Goal: Task Accomplishment & Management: Manage account settings

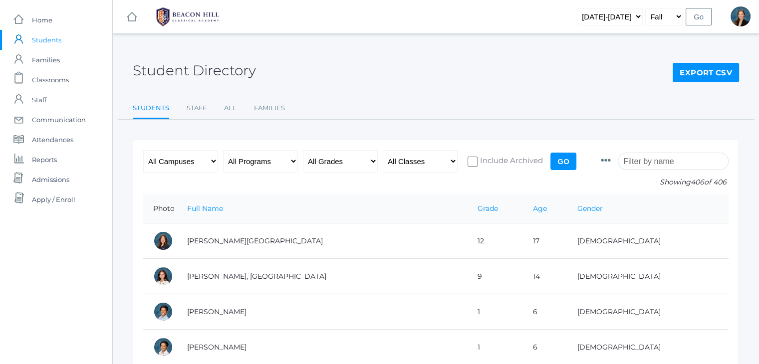
click at [643, 159] on input "search" at bounding box center [673, 161] width 111 height 17
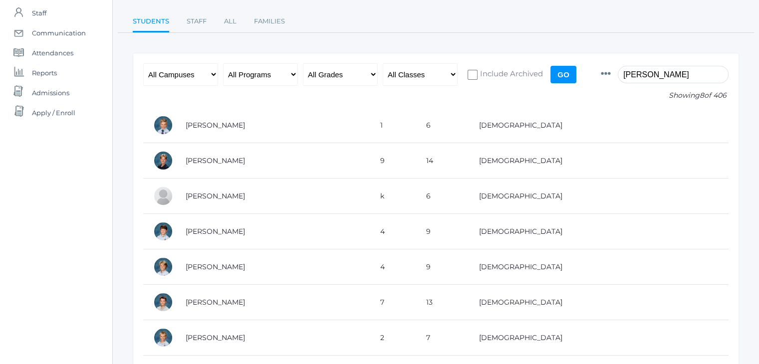
scroll to position [88, 0]
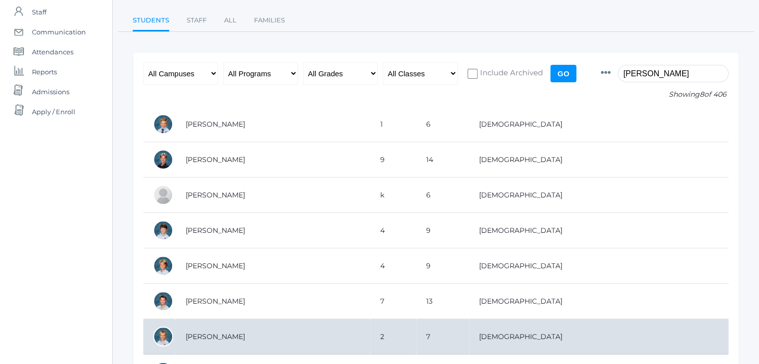
type input "liam"
click at [208, 328] on td "Tiedemann, Liam" at bounding box center [273, 336] width 195 height 35
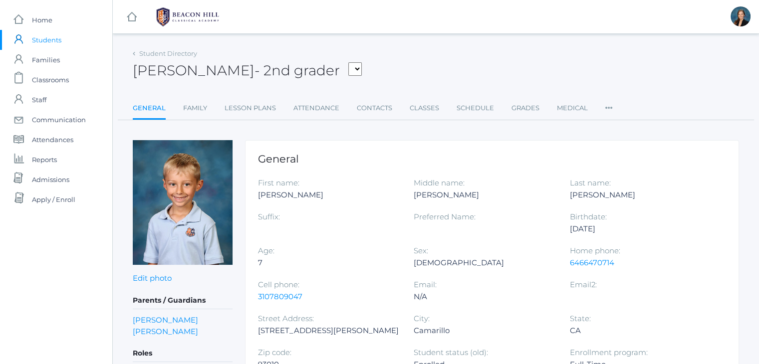
click at [398, 132] on div "Student Directory Liam Tiedemann - 2nd grader Adams, Jack Albanese, Elle Benson…" at bounding box center [436, 346] width 606 height 601
click at [198, 105] on link "Family" at bounding box center [195, 108] width 24 height 20
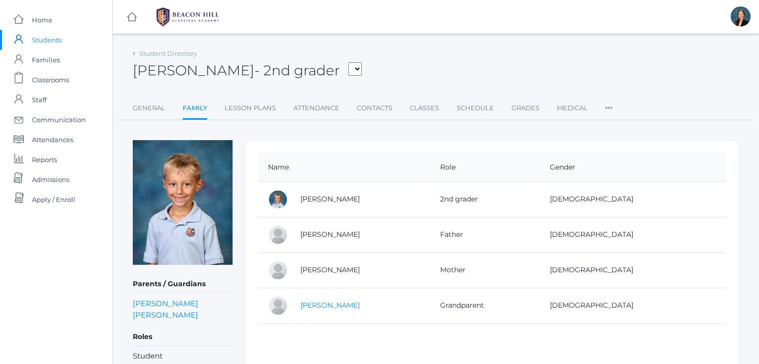
click at [331, 302] on link "[PERSON_NAME]" at bounding box center [329, 305] width 59 height 9
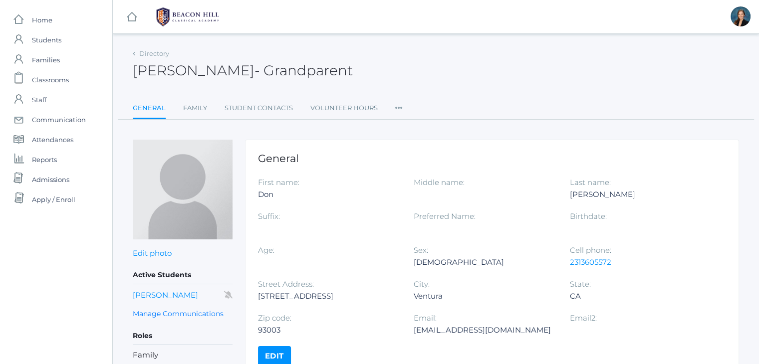
click at [393, 103] on ul "General Family Student Contacts Volunteer Hours Roles User Access Permissions C…" at bounding box center [436, 108] width 606 height 21
click at [398, 108] on icon at bounding box center [398, 104] width 7 height 13
click at [410, 187] on link "Communication" at bounding box center [435, 188] width 60 height 20
click at [176, 313] on link "Manage Communications" at bounding box center [178, 313] width 91 height 11
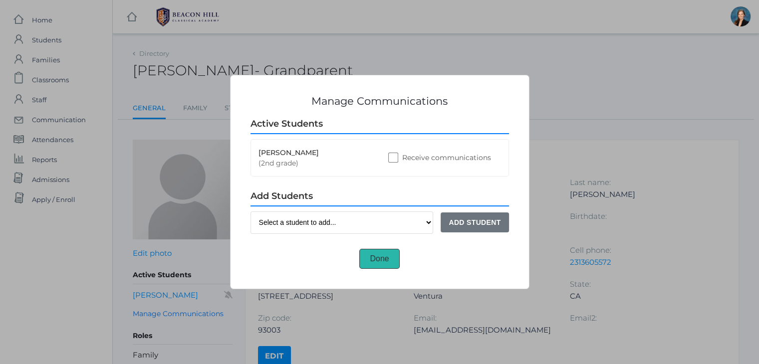
click at [379, 252] on button "Done" at bounding box center [379, 259] width 40 height 20
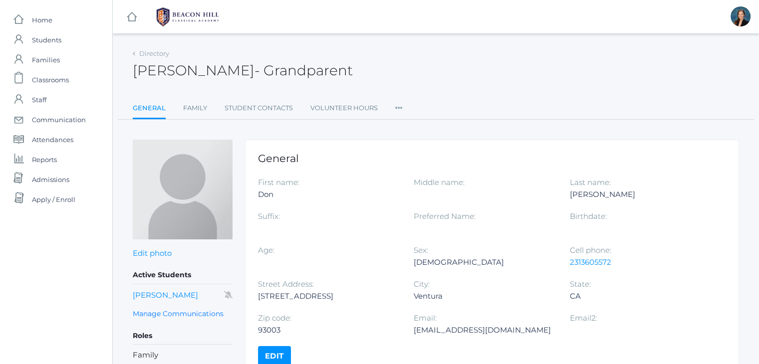
click at [416, 65] on div "Don Routzahn - Grandparent Don Routzahn Grandparent" at bounding box center [436, 64] width 606 height 37
click at [190, 314] on link "Manage Communications" at bounding box center [178, 313] width 91 height 11
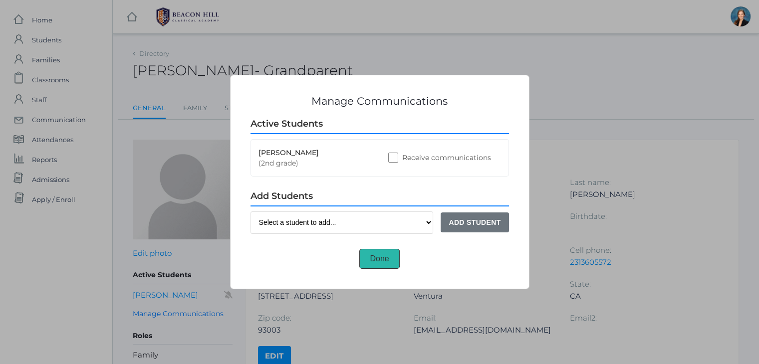
click at [378, 256] on button "Done" at bounding box center [379, 259] width 40 height 20
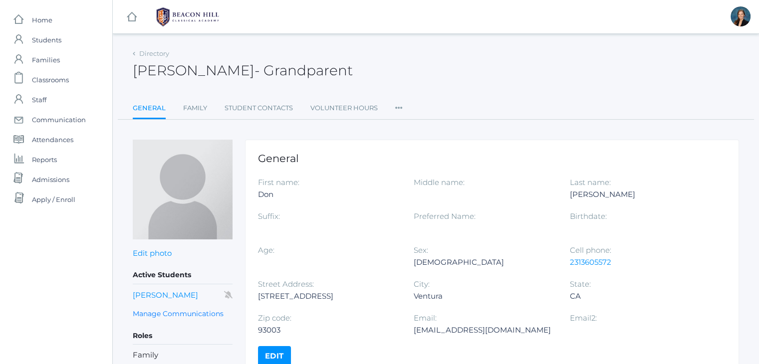
click at [499, 84] on div "Directory [PERSON_NAME] - Grandparent [PERSON_NAME] Grandparent General Family …" at bounding box center [436, 82] width 606 height 73
click at [490, 40] on div "icons/ui/navigation/hamburger Created with Sketch. icons/ui/navigation/home Cre…" at bounding box center [435, 208] width 647 height 416
click at [215, 315] on link "Manage Communications" at bounding box center [178, 313] width 91 height 11
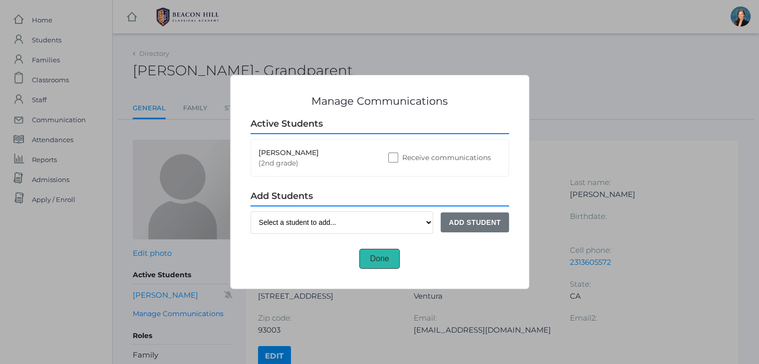
click at [375, 256] on button "Done" at bounding box center [379, 259] width 40 height 20
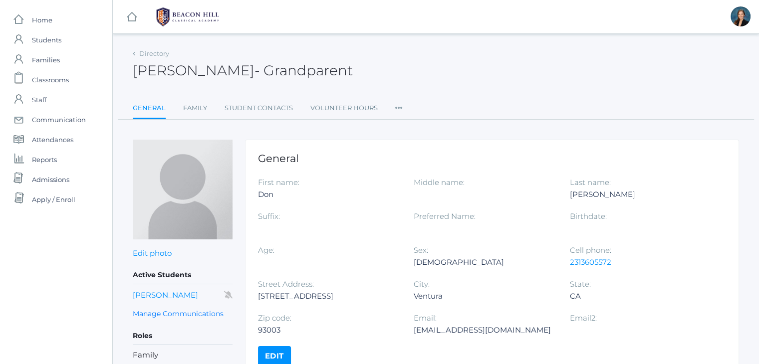
click at [362, 38] on div "icons/ui/navigation/hamburger Created with Sketch. icons/ui/navigation/home Cre…" at bounding box center [435, 208] width 647 height 416
click at [379, 59] on div "[PERSON_NAME] - Grandparent [PERSON_NAME] Grandparent" at bounding box center [436, 64] width 606 height 37
click at [373, 45] on div "icons/ui/navigation/hamburger Created with Sketch. icons/ui/navigation/home Cre…" at bounding box center [435, 208] width 647 height 416
click at [38, 78] on span "Classrooms" at bounding box center [50, 80] width 37 height 20
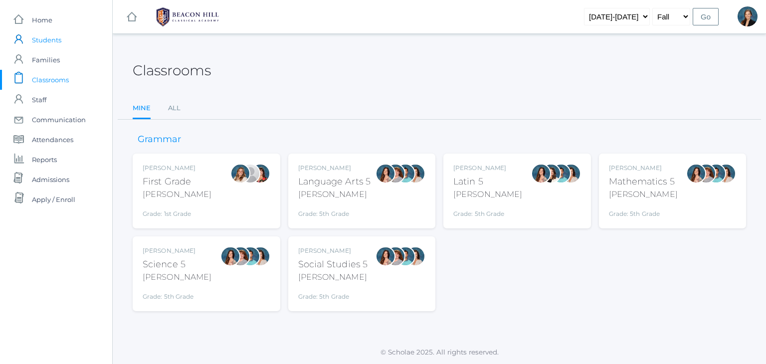
click at [39, 39] on span "Students" at bounding box center [46, 40] width 29 height 20
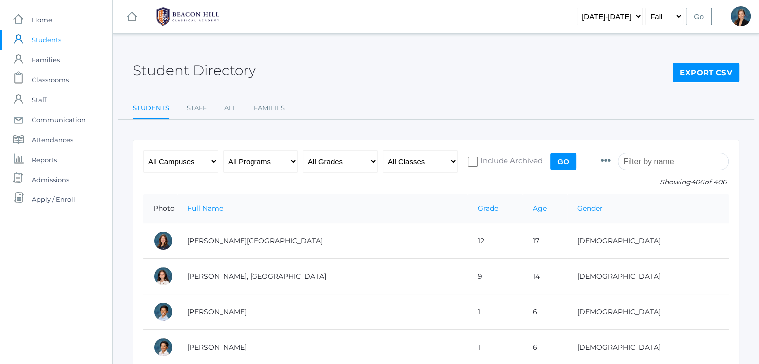
click at [652, 168] on input "search" at bounding box center [673, 161] width 111 height 17
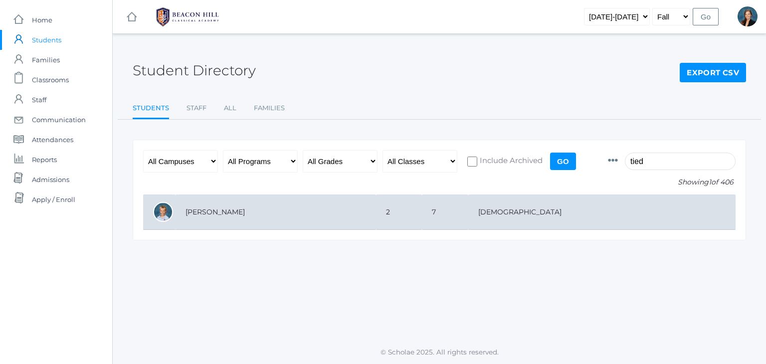
type input "tied"
click at [422, 209] on td "2" at bounding box center [399, 212] width 46 height 35
click at [203, 215] on td "Tiedemann, Liam" at bounding box center [276, 212] width 201 height 35
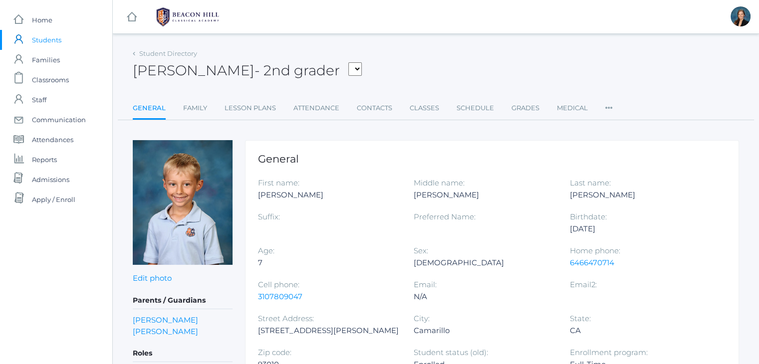
click at [471, 62] on div "Liam Tiedemann - 2nd grader Adams, Jack Albanese, Elle Benson, Alexandra Bigley…" at bounding box center [436, 64] width 606 height 37
click at [418, 108] on link "Classes" at bounding box center [424, 108] width 29 height 20
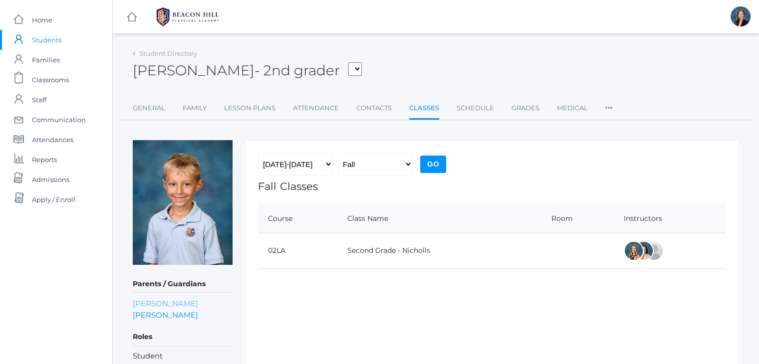
click at [182, 303] on link "John Tiedemann" at bounding box center [165, 303] width 65 height 11
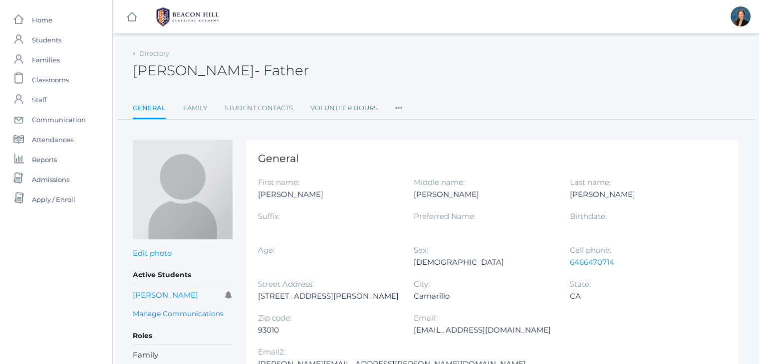
click at [398, 54] on div "John Tiedemann - Father John Tiedemann Father" at bounding box center [436, 64] width 606 height 37
click at [410, 57] on div "John Tiedemann - Father John Tiedemann Father" at bounding box center [436, 64] width 606 height 37
click at [383, 61] on div "John Tiedemann - Father John Tiedemann Father" at bounding box center [436, 64] width 606 height 37
click at [389, 55] on div "John Tiedemann - Father John Tiedemann Father" at bounding box center [436, 64] width 606 height 37
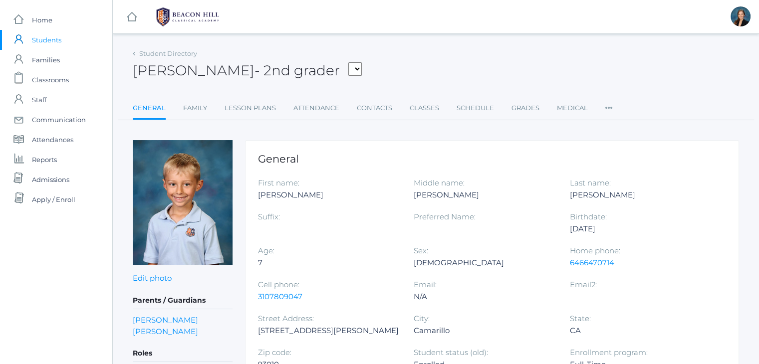
click at [419, 62] on div "Liam Tiedemann - 2nd grader Adams, Jack Albanese, Elle Benson, Alexandra Bigley…" at bounding box center [436, 64] width 606 height 37
click at [473, 62] on div "Liam Tiedemann - 2nd grader Adams, Jack Albanese, Elle Benson, Alexandra Bigley…" at bounding box center [436, 64] width 606 height 37
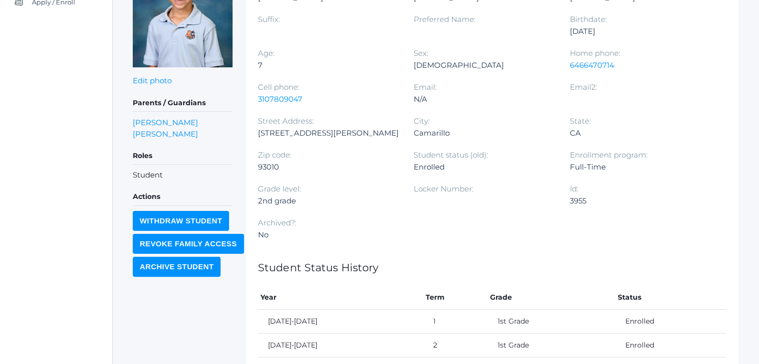
scroll to position [200, 0]
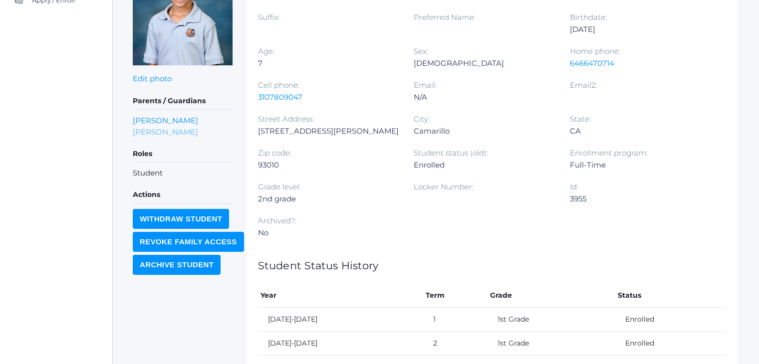
click at [167, 128] on link "Chelsea Tiedemann" at bounding box center [165, 131] width 65 height 11
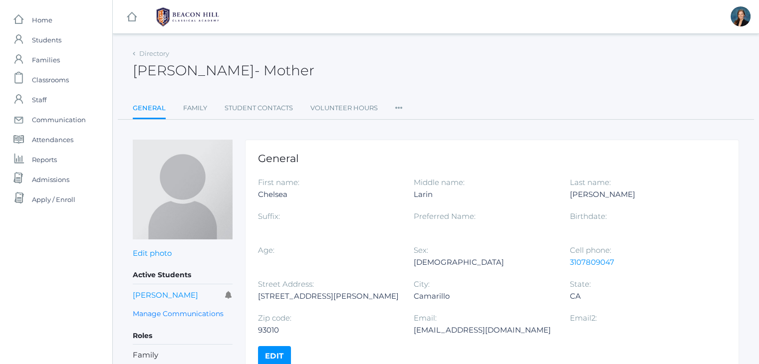
click at [559, 88] on div "Directory Chelsea Tiedemann - Mother Chelsea Tiedemann Mother General Family St…" at bounding box center [436, 82] width 606 height 73
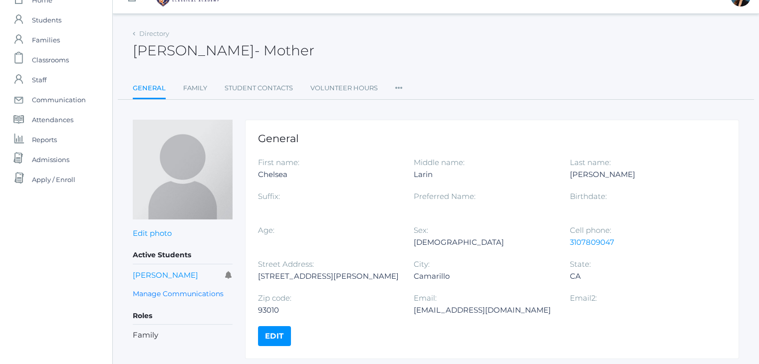
scroll to position [40, 0]
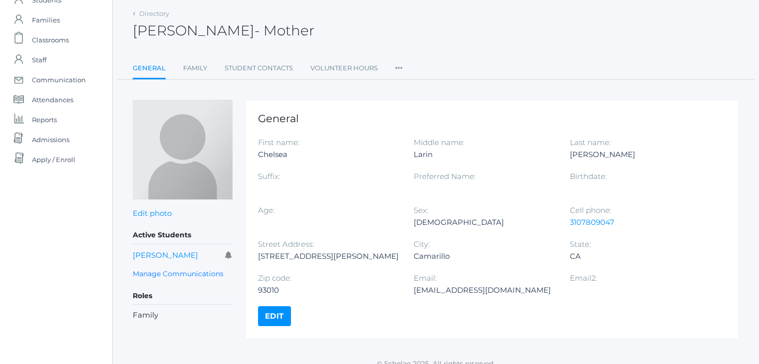
click at [393, 28] on div "Chelsea Tiedemann - Mother Chelsea Tiedemann Mother" at bounding box center [436, 24] width 606 height 37
click at [384, 24] on div "Chelsea Tiedemann - Mother Chelsea Tiedemann Mother" at bounding box center [436, 24] width 606 height 37
click at [384, 14] on div "Chelsea Tiedemann - Mother Chelsea Tiedemann Mother" at bounding box center [436, 24] width 606 height 37
click at [379, 24] on div "Chelsea Tiedemann - Mother Chelsea Tiedemann Mother" at bounding box center [436, 24] width 606 height 37
click at [357, 16] on div "Chelsea Tiedemann - Mother Chelsea Tiedemann Mother" at bounding box center [436, 24] width 606 height 37
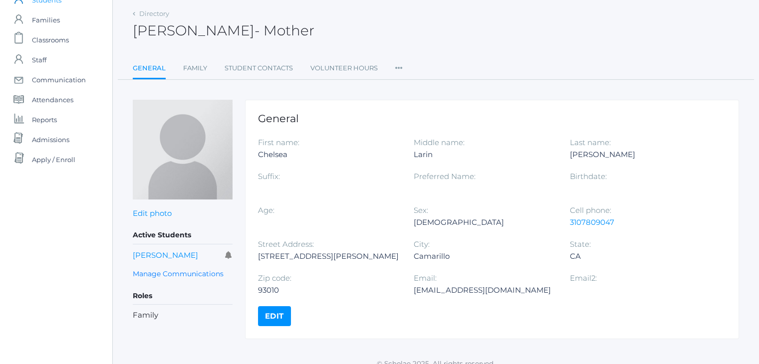
scroll to position [200, 0]
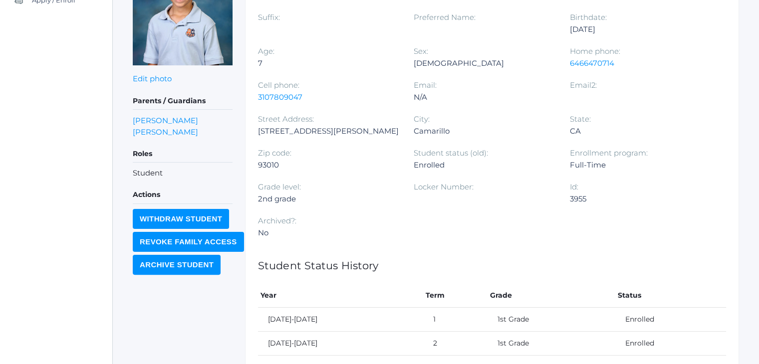
click at [36, 102] on div "icons/ui/navigation/home Created with Sketch. Home icons/user/plain Created wit…" at bounding box center [56, 142] width 112 height 684
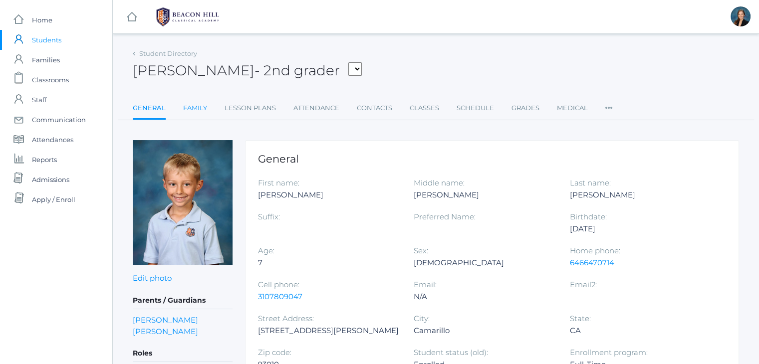
click at [196, 102] on link "Family" at bounding box center [195, 108] width 24 height 20
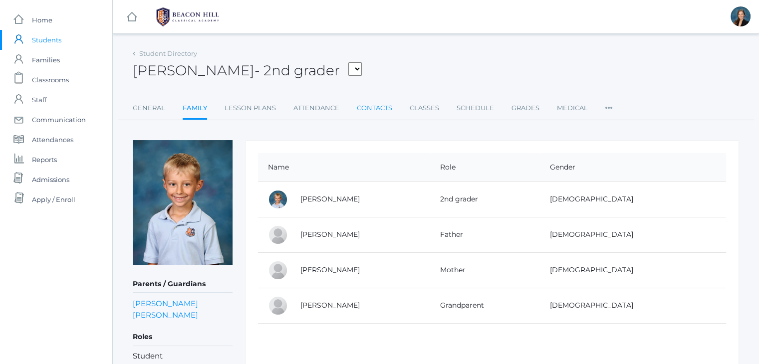
click at [378, 108] on link "Contacts" at bounding box center [374, 108] width 35 height 20
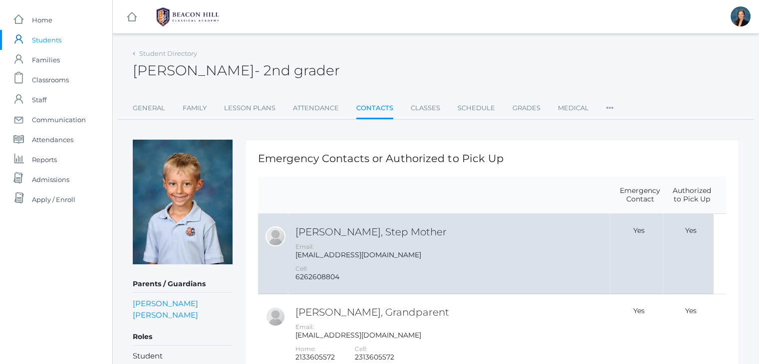
click at [358, 259] on div "[EMAIL_ADDRESS][DOMAIN_NAME]" at bounding box center [451, 255] width 312 height 8
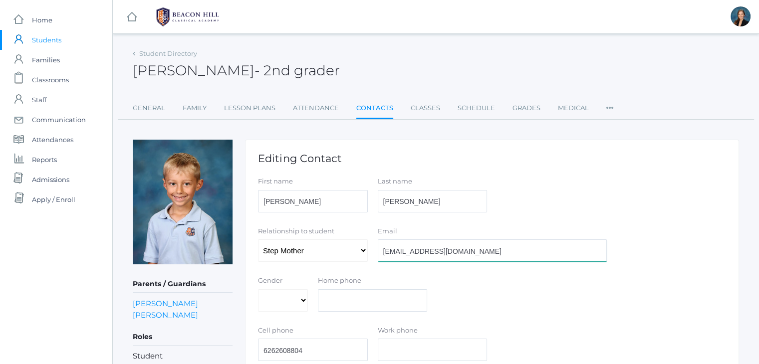
click at [436, 253] on input "[EMAIL_ADDRESS][DOMAIN_NAME]" at bounding box center [492, 251] width 229 height 22
click at [436, 253] on input "taylorlaureningram88@yahoo.com" at bounding box center [492, 251] width 229 height 22
click at [443, 251] on input "taylor.l.tiedemann" at bounding box center [492, 251] width 229 height 22
type input "taylor.l.tiedemann@gmail.com"
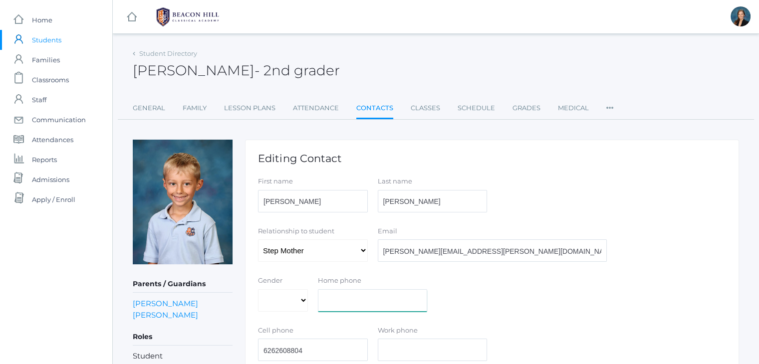
click at [693, 295] on div "Gender Male Female Home phone" at bounding box center [492, 296] width 478 height 40
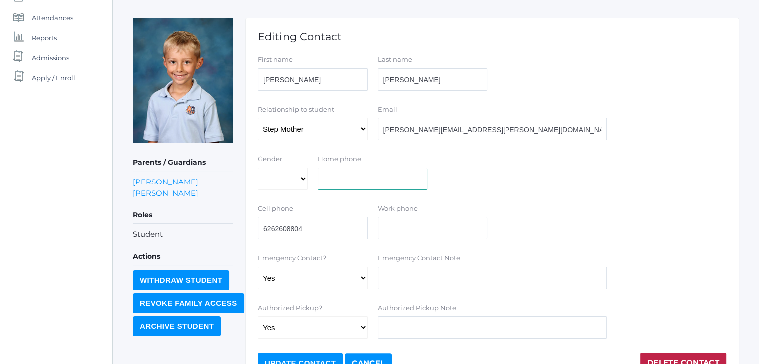
scroll to position [180, 0]
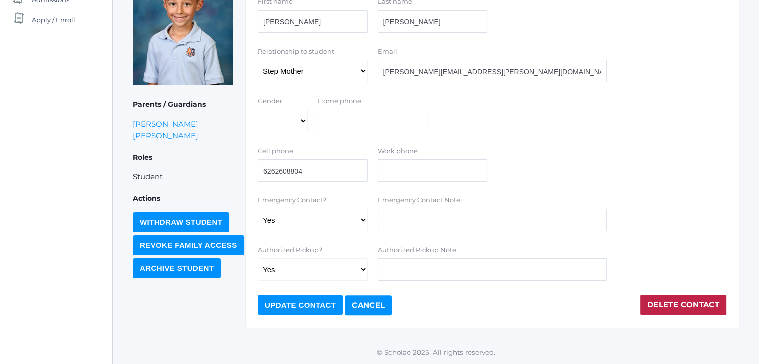
click at [281, 303] on input "Update Contact" at bounding box center [300, 305] width 85 height 20
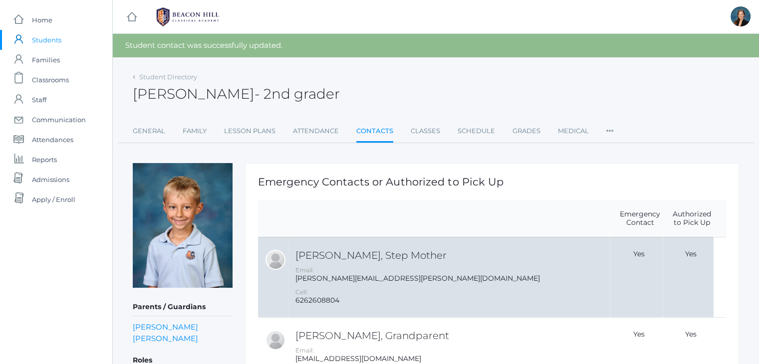
click at [331, 253] on h2 "[PERSON_NAME], Step Mother" at bounding box center [451, 255] width 312 height 11
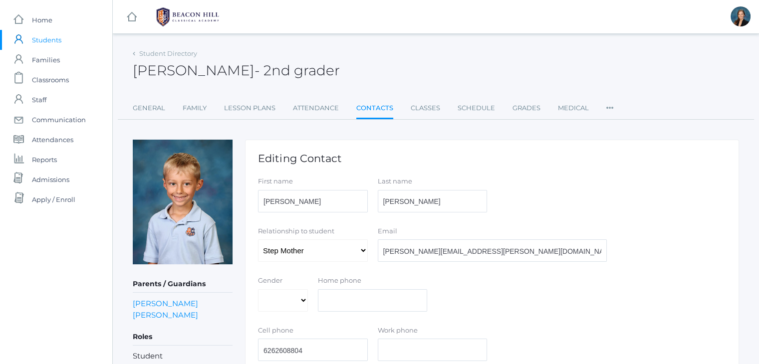
click at [512, 173] on div "Editing Contact First name [PERSON_NAME] Last name [PERSON_NAME] Relationship t…" at bounding box center [492, 324] width 494 height 368
click at [187, 99] on link "Family" at bounding box center [195, 108] width 24 height 20
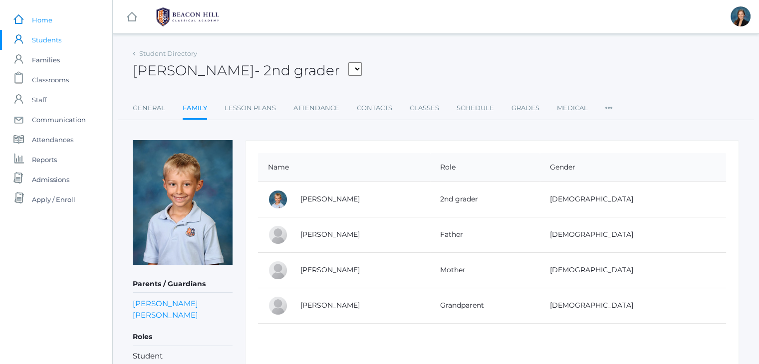
click at [33, 22] on span "Home" at bounding box center [42, 20] width 20 height 20
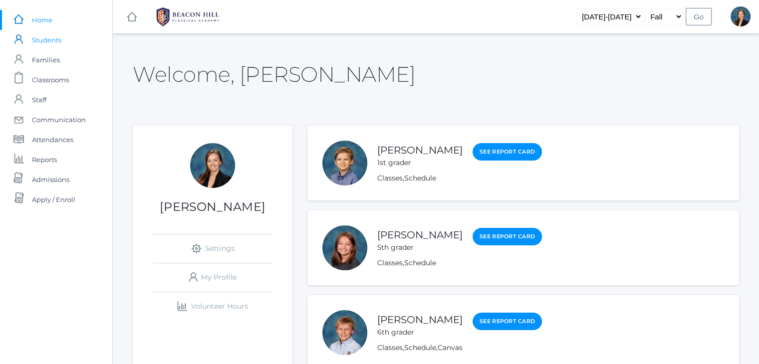
click at [47, 41] on span "Students" at bounding box center [46, 40] width 29 height 20
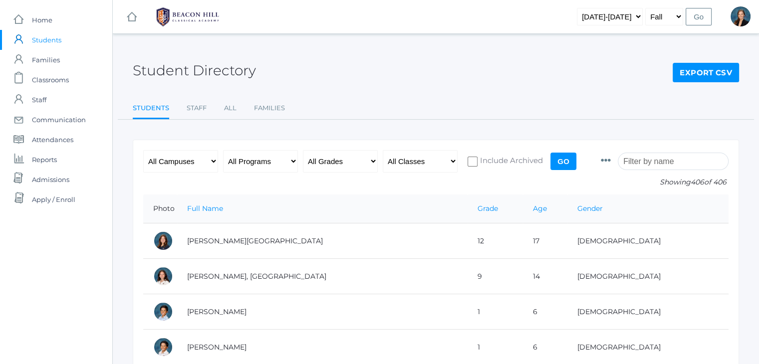
click at [677, 160] on input "search" at bounding box center [673, 161] width 111 height 17
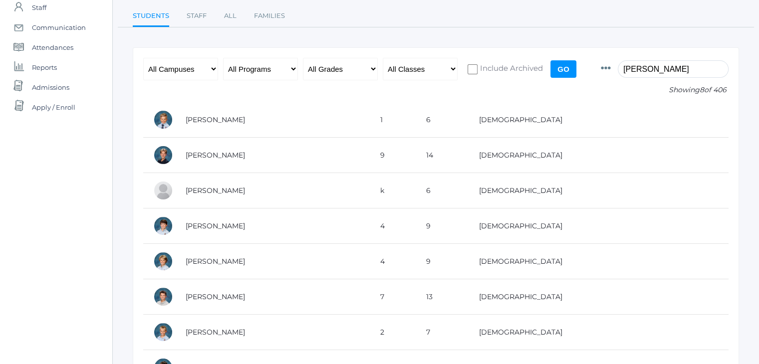
scroll to position [105, 0]
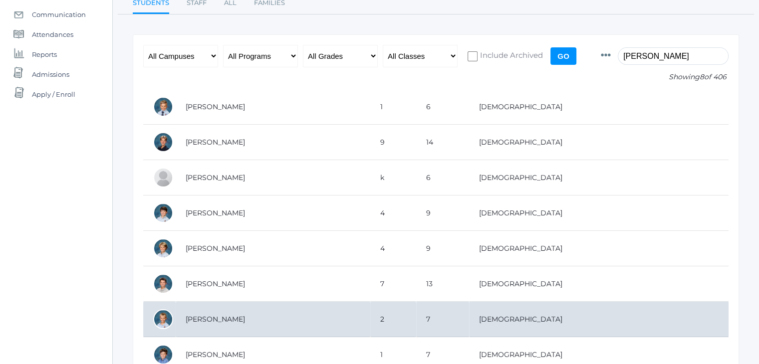
type input "liam tiede"
click at [370, 328] on td "Tiedemann, Liam" at bounding box center [273, 319] width 195 height 35
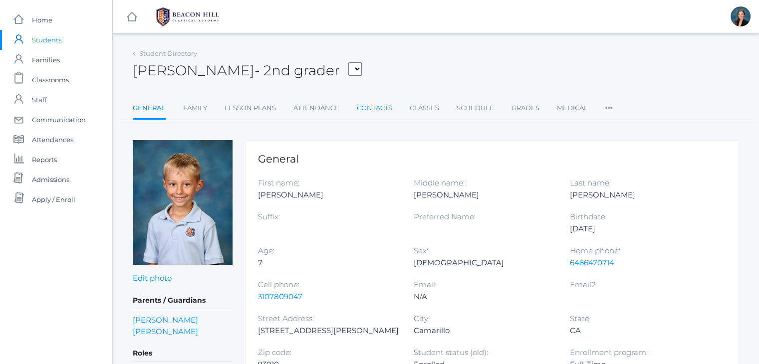
click at [373, 106] on link "Contacts" at bounding box center [374, 108] width 35 height 20
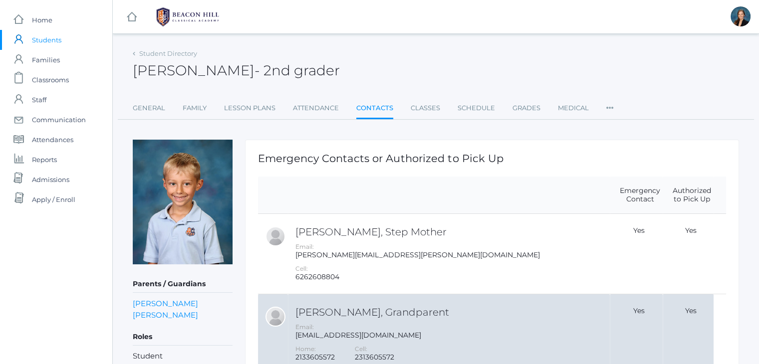
click at [348, 338] on div "[EMAIL_ADDRESS][DOMAIN_NAME]" at bounding box center [451, 335] width 312 height 8
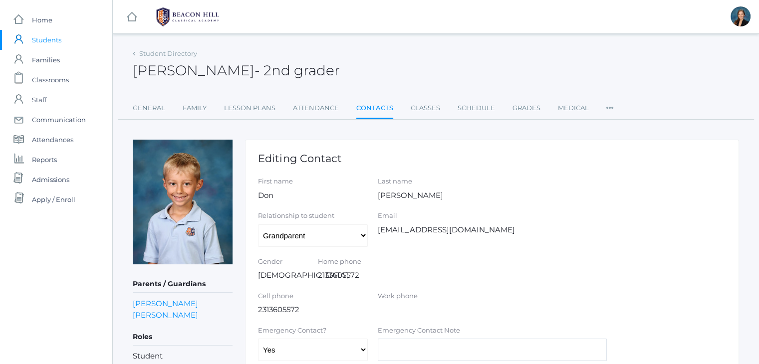
drag, startPoint x: 482, startPoint y: 230, endPoint x: 373, endPoint y: 230, distance: 108.8
click at [373, 230] on div "Email [EMAIL_ADDRESS][DOMAIN_NAME]" at bounding box center [492, 223] width 239 height 24
copy div "[EMAIL_ADDRESS][DOMAIN_NAME]"
click at [34, 20] on span "Home" at bounding box center [42, 20] width 20 height 20
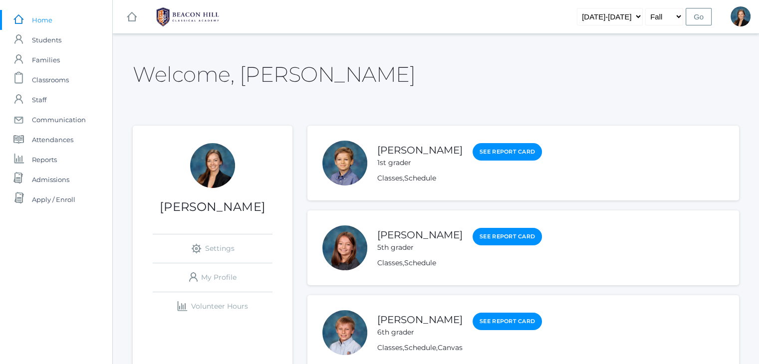
click at [479, 58] on div "Welcome, [PERSON_NAME]" at bounding box center [436, 68] width 606 height 44
click at [46, 137] on span "Attendances" at bounding box center [52, 140] width 41 height 20
click at [52, 133] on span "Attendances" at bounding box center [52, 140] width 41 height 20
click at [34, 137] on span "Attendances" at bounding box center [52, 140] width 41 height 20
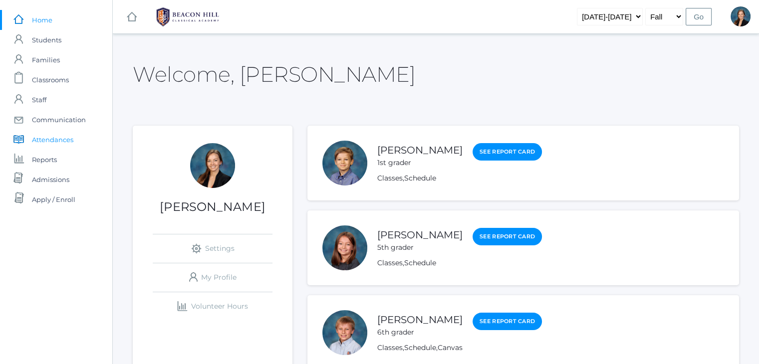
click at [52, 135] on span "Attendances" at bounding box center [52, 140] width 41 height 20
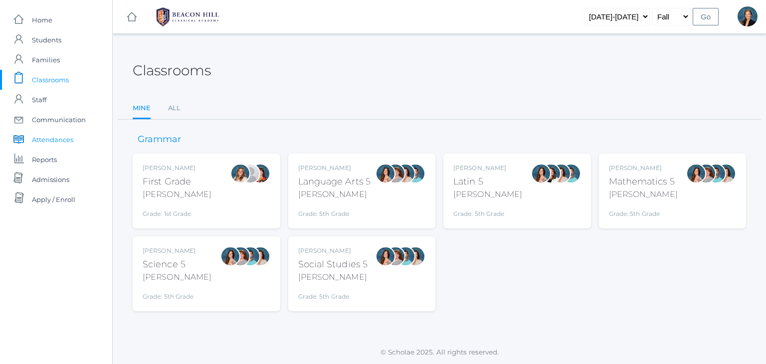
click at [54, 144] on span "Attendances" at bounding box center [52, 140] width 41 height 20
click at [35, 141] on span "Attendances" at bounding box center [52, 140] width 41 height 20
click at [49, 42] on span "Students" at bounding box center [46, 40] width 29 height 20
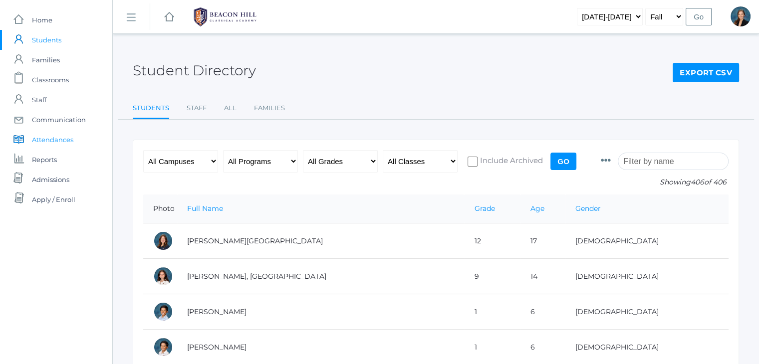
click at [53, 142] on span "Attendances" at bounding box center [52, 140] width 41 height 20
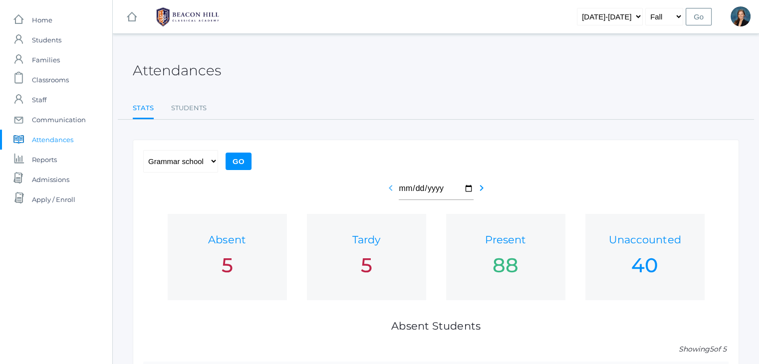
click at [389, 190] on icon "chevron_left" at bounding box center [391, 188] width 12 height 12
click at [381, 80] on div "Attendances" at bounding box center [436, 64] width 606 height 37
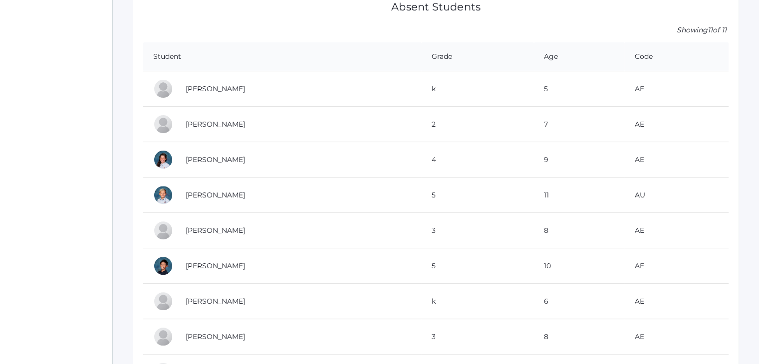
scroll to position [379, 0]
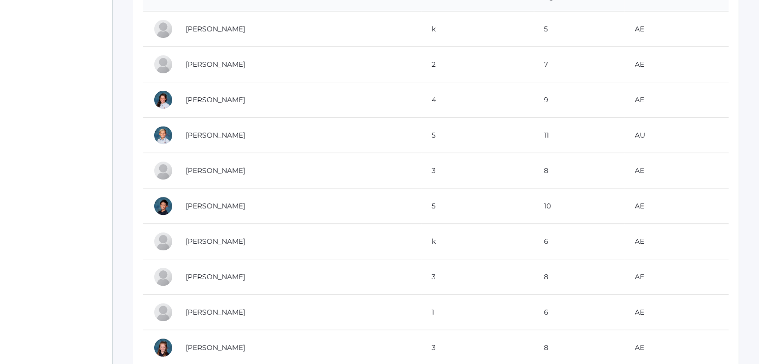
click at [643, 134] on td "AU" at bounding box center [676, 135] width 104 height 35
click at [223, 135] on link "[PERSON_NAME]" at bounding box center [215, 135] width 59 height 9
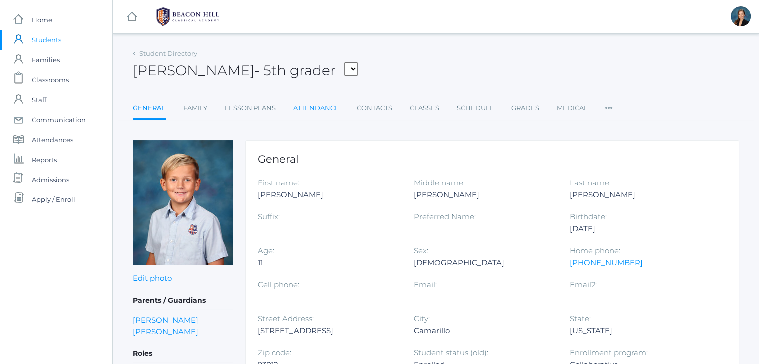
click at [313, 102] on link "Attendance" at bounding box center [316, 108] width 46 height 20
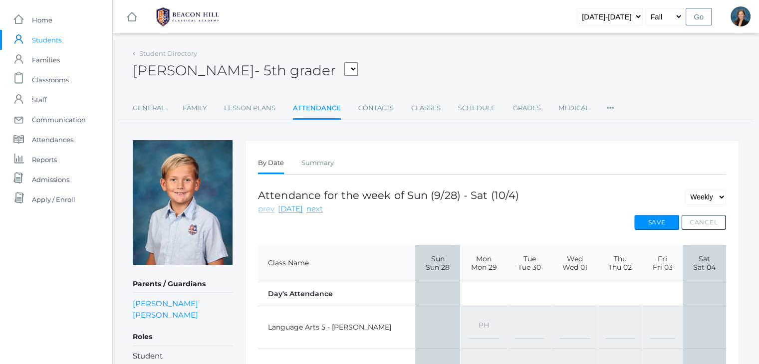
click at [260, 211] on link "prev" at bounding box center [266, 209] width 16 height 11
click at [659, 324] on select "-- Present Present-At-Home Tardy Excused Tardy Unexcused Absent Excused Absent …" at bounding box center [663, 332] width 26 height 22
select select "AE"
click at [650, 321] on select "-- Present Present-At-Home Tardy Excused Tardy Unexcused Absent Excused Absent …" at bounding box center [663, 332] width 26 height 22
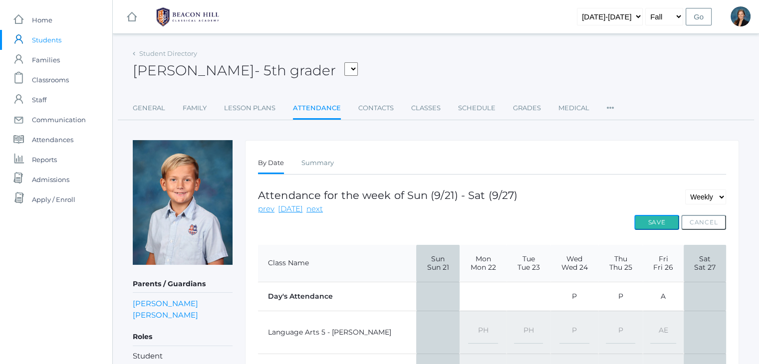
click at [651, 221] on button "Save" at bounding box center [656, 222] width 45 height 15
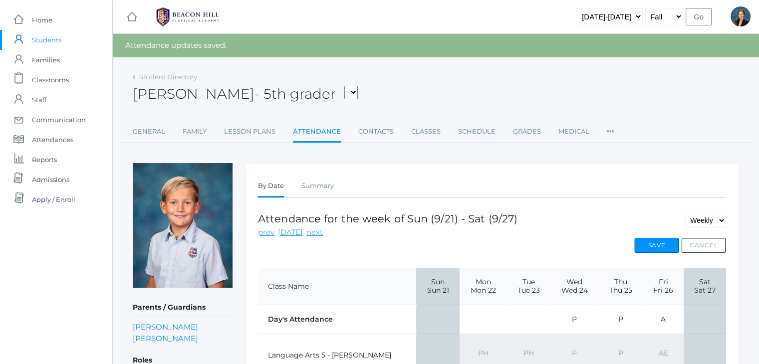
click at [547, 73] on div "[PERSON_NAME] - 5th grader [PERSON_NAME], [PERSON_NAME], [PERSON_NAME], [PERSON…" at bounding box center [436, 88] width 606 height 37
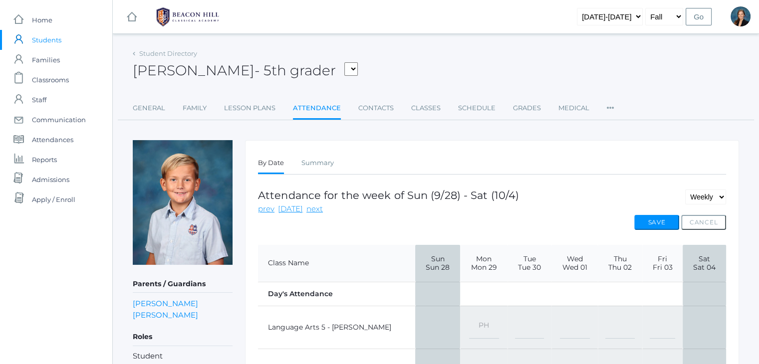
click at [464, 52] on div "[PERSON_NAME] - 5th grader [PERSON_NAME], [PERSON_NAME], [PERSON_NAME], [PERSON…" at bounding box center [436, 64] width 606 height 37
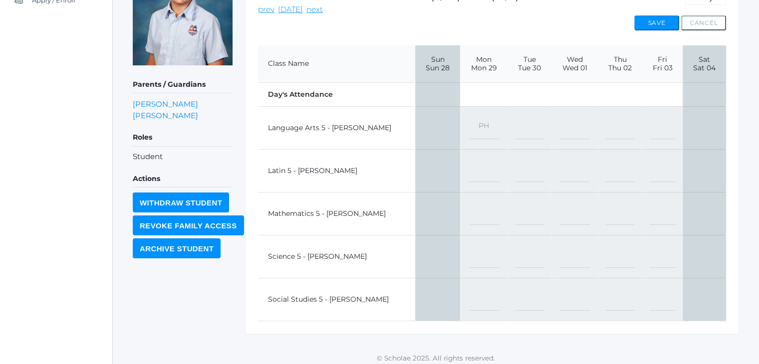
scroll to position [204, 0]
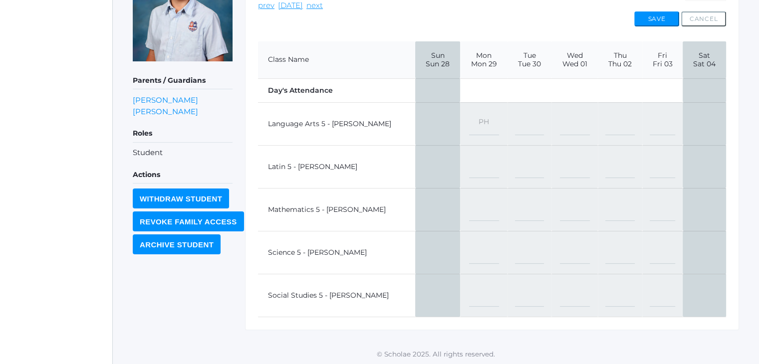
click at [92, 124] on div "icons/ui/navigation/home Created with Sketch. Home icons/user/plain Created wit…" at bounding box center [56, 81] width 112 height 570
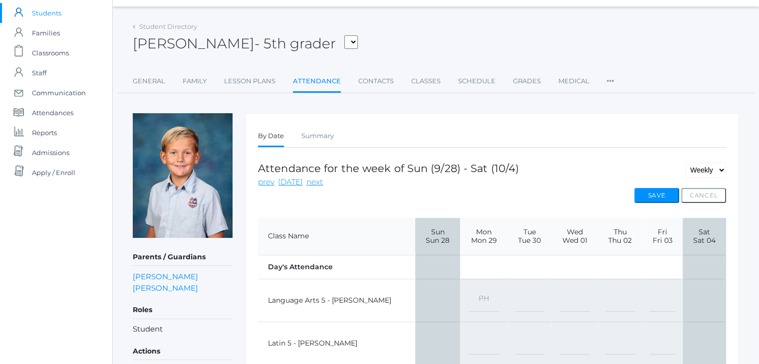
scroll to position [0, 0]
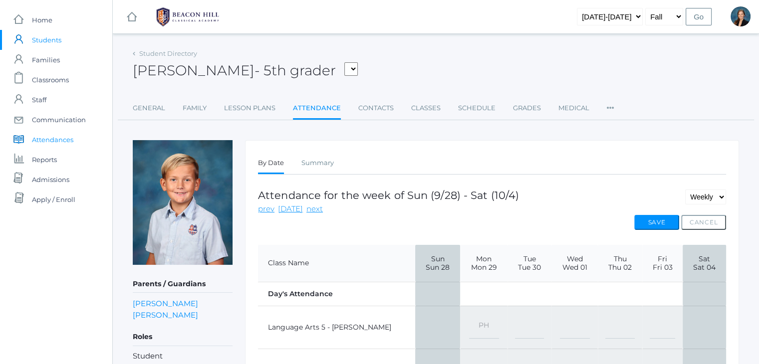
click at [48, 141] on span "Attendances" at bounding box center [52, 140] width 41 height 20
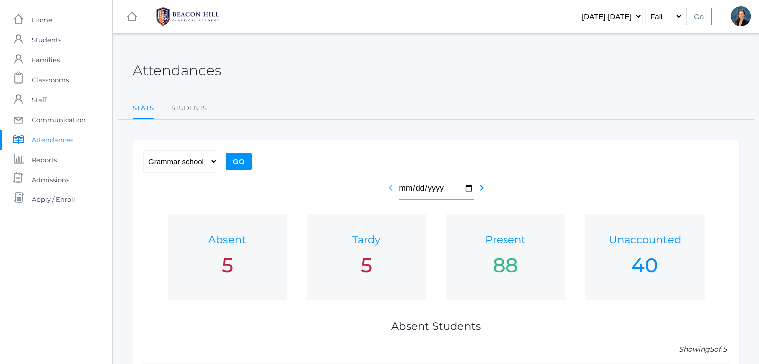
click at [392, 190] on icon "chevron_left" at bounding box center [391, 188] width 12 height 12
click at [423, 97] on div "Attendances Stats Students Stats Students" at bounding box center [436, 82] width 606 height 73
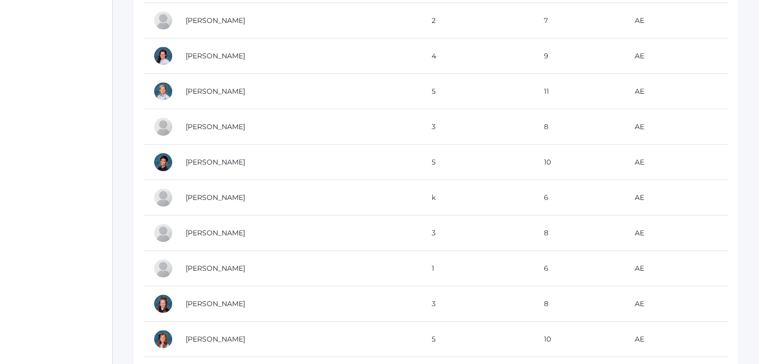
scroll to position [421, 0]
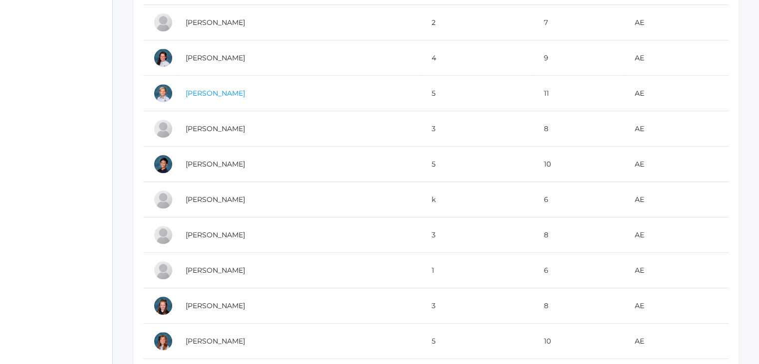
click at [209, 89] on link "[PERSON_NAME]" at bounding box center [215, 93] width 59 height 9
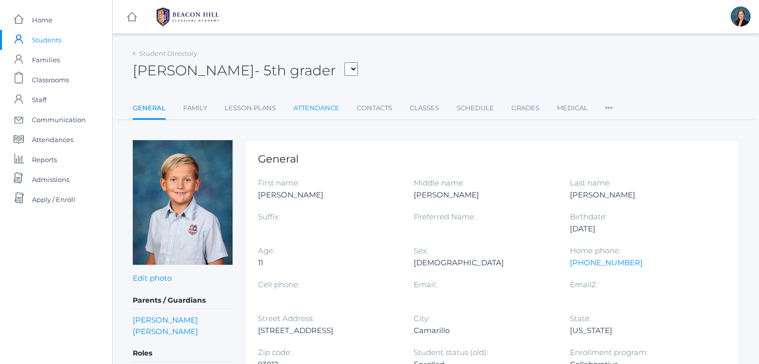
click at [307, 104] on link "Attendance" at bounding box center [316, 108] width 46 height 20
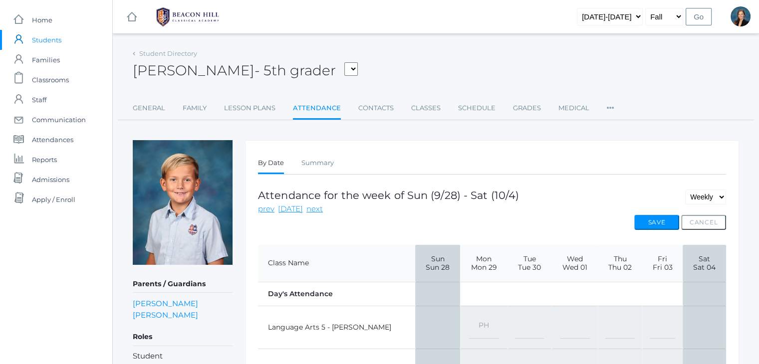
click at [531, 63] on div "[PERSON_NAME] - 5th grader [PERSON_NAME], [PERSON_NAME], [PERSON_NAME], [PERSON…" at bounding box center [436, 64] width 606 height 37
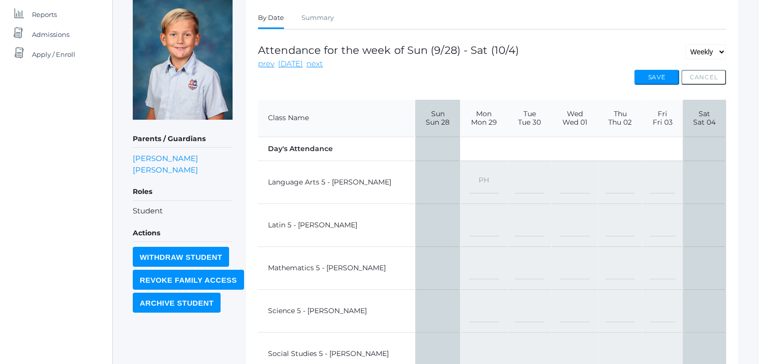
scroll to position [144, 0]
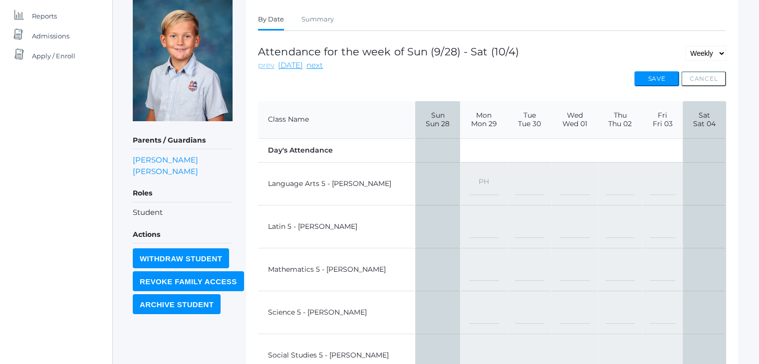
click at [262, 66] on link "prev" at bounding box center [266, 65] width 16 height 11
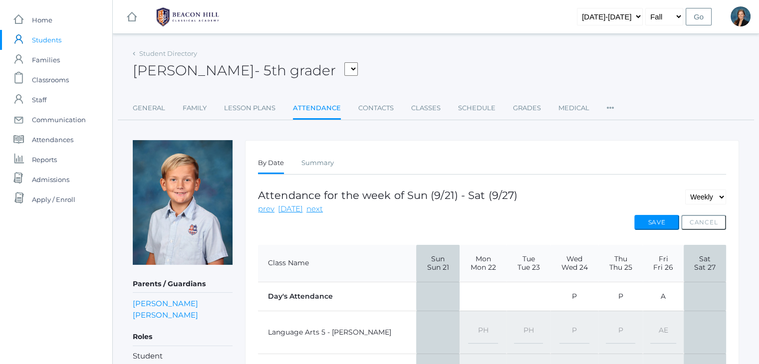
click at [658, 329] on select "-- Present Present-At-Home Tardy Excused Tardy Unexcused Absent Excused Absent …" at bounding box center [663, 332] width 26 height 22
select select "P"
click at [650, 321] on select "-- Present Present-At-Home Tardy Excused Tardy Unexcused Absent Excused Absent …" at bounding box center [663, 332] width 26 height 22
click at [651, 227] on button "Save" at bounding box center [656, 222] width 45 height 15
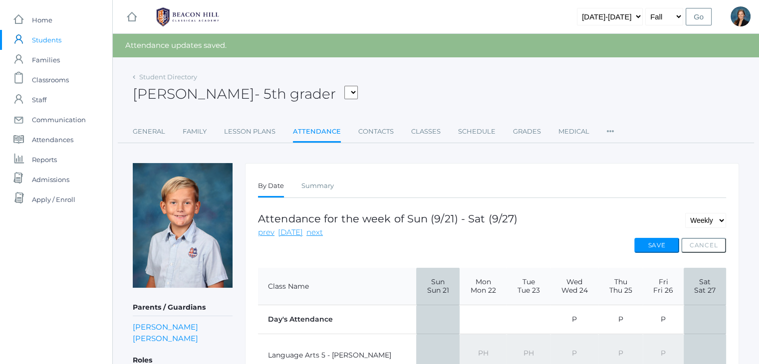
click at [472, 72] on div "[PERSON_NAME] - 5th grader [PERSON_NAME], [PERSON_NAME], [PERSON_NAME], [PERSON…" at bounding box center [436, 88] width 606 height 37
click at [405, 70] on div "[PERSON_NAME] - 5th grader [PERSON_NAME], [PERSON_NAME], [PERSON_NAME], [PERSON…" at bounding box center [436, 88] width 606 height 37
click at [44, 76] on span "Classrooms" at bounding box center [50, 80] width 37 height 20
